Goal: Find specific page/section: Find specific page/section

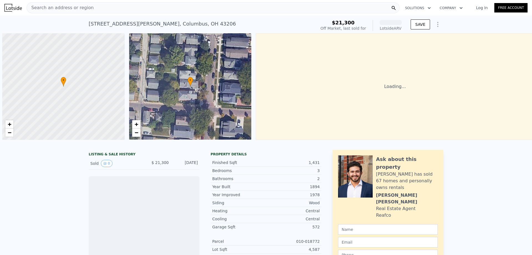
scroll to position [0, 2]
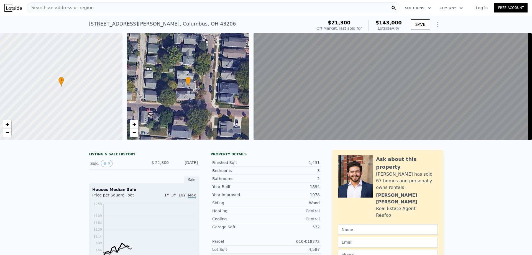
click at [234, 11] on div "Search an address or region" at bounding box center [213, 7] width 373 height 11
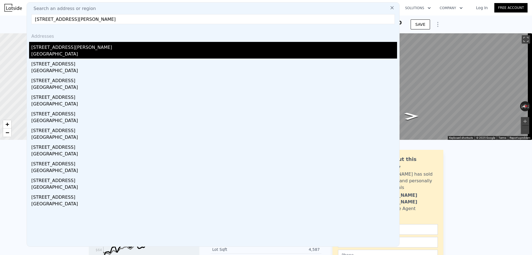
type input "[STREET_ADDRESS][PERSON_NAME]"
click at [61, 46] on div "[STREET_ADDRESS][PERSON_NAME]" at bounding box center [214, 46] width 366 height 9
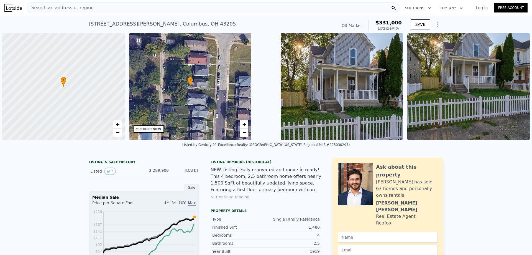
click at [120, 6] on div "Search an address or region" at bounding box center [213, 7] width 373 height 11
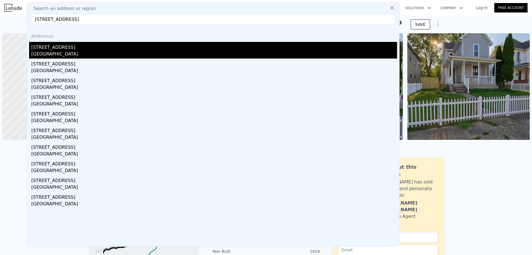
type input "[STREET_ADDRESS]"
click at [50, 52] on div "[GEOGRAPHIC_DATA]" at bounding box center [214, 55] width 366 height 8
